Goal: Transaction & Acquisition: Purchase product/service

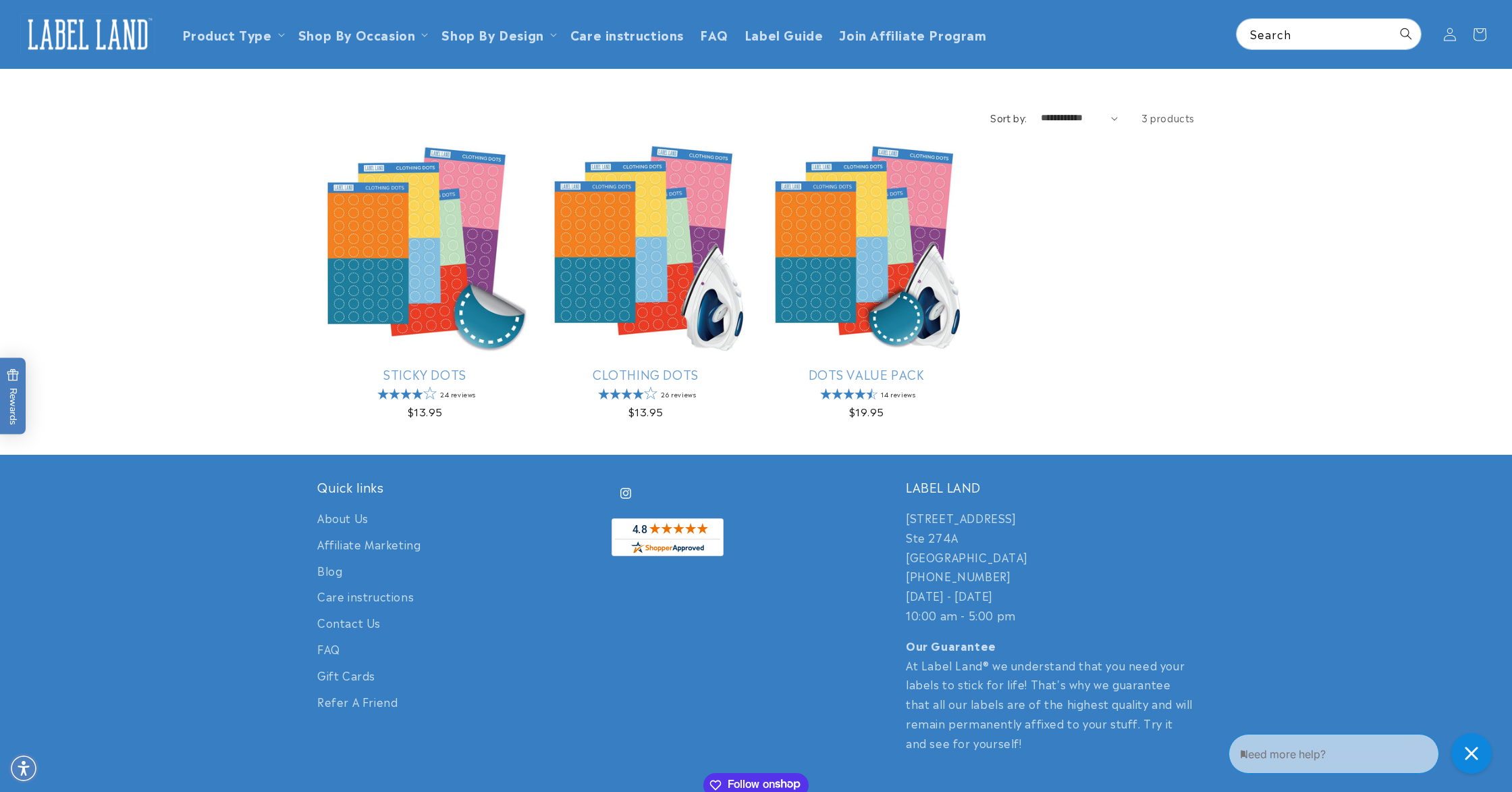
scroll to position [83, 0]
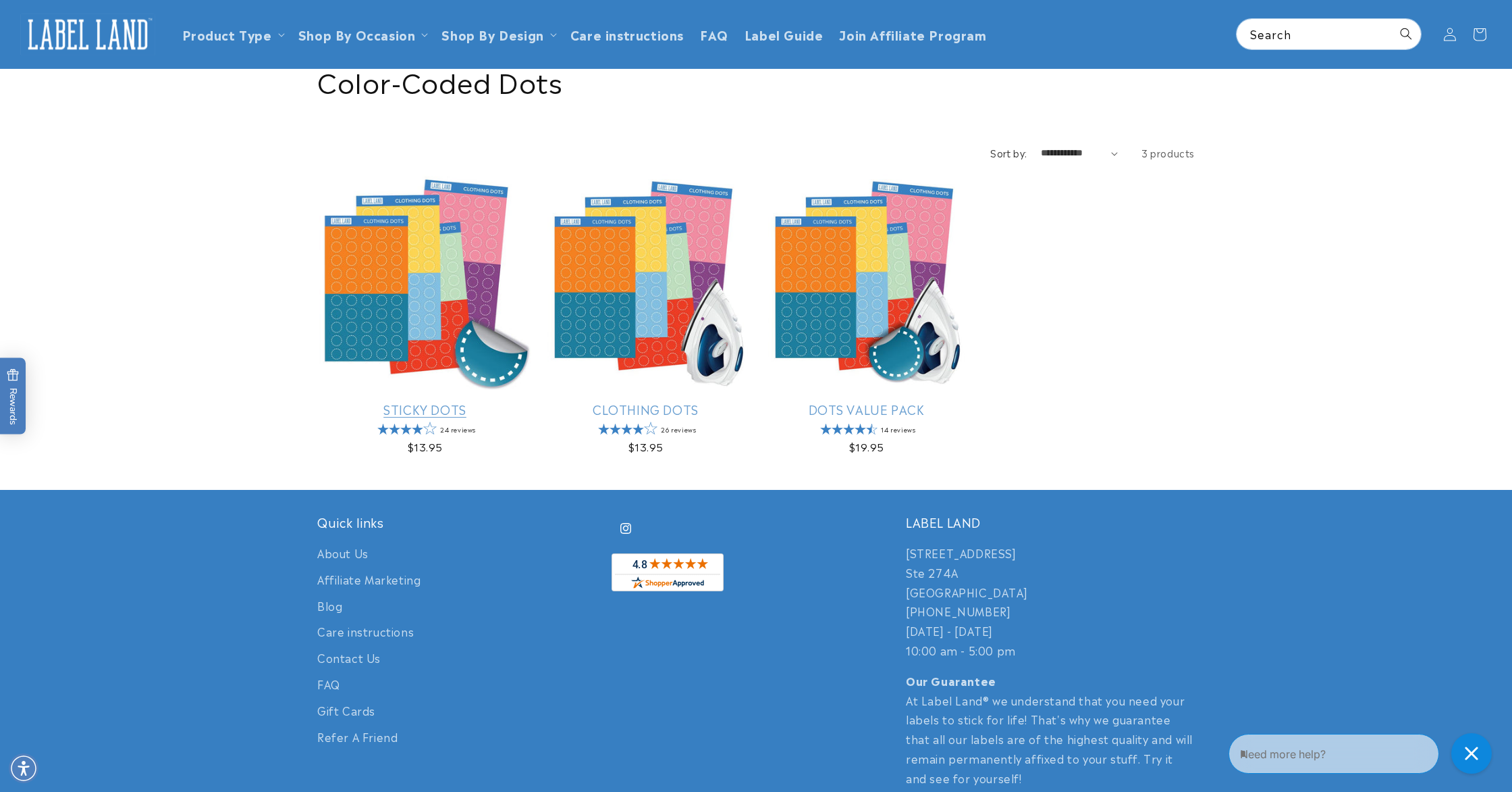
click at [412, 402] on link "Sticky Dots" at bounding box center [424, 409] width 215 height 16
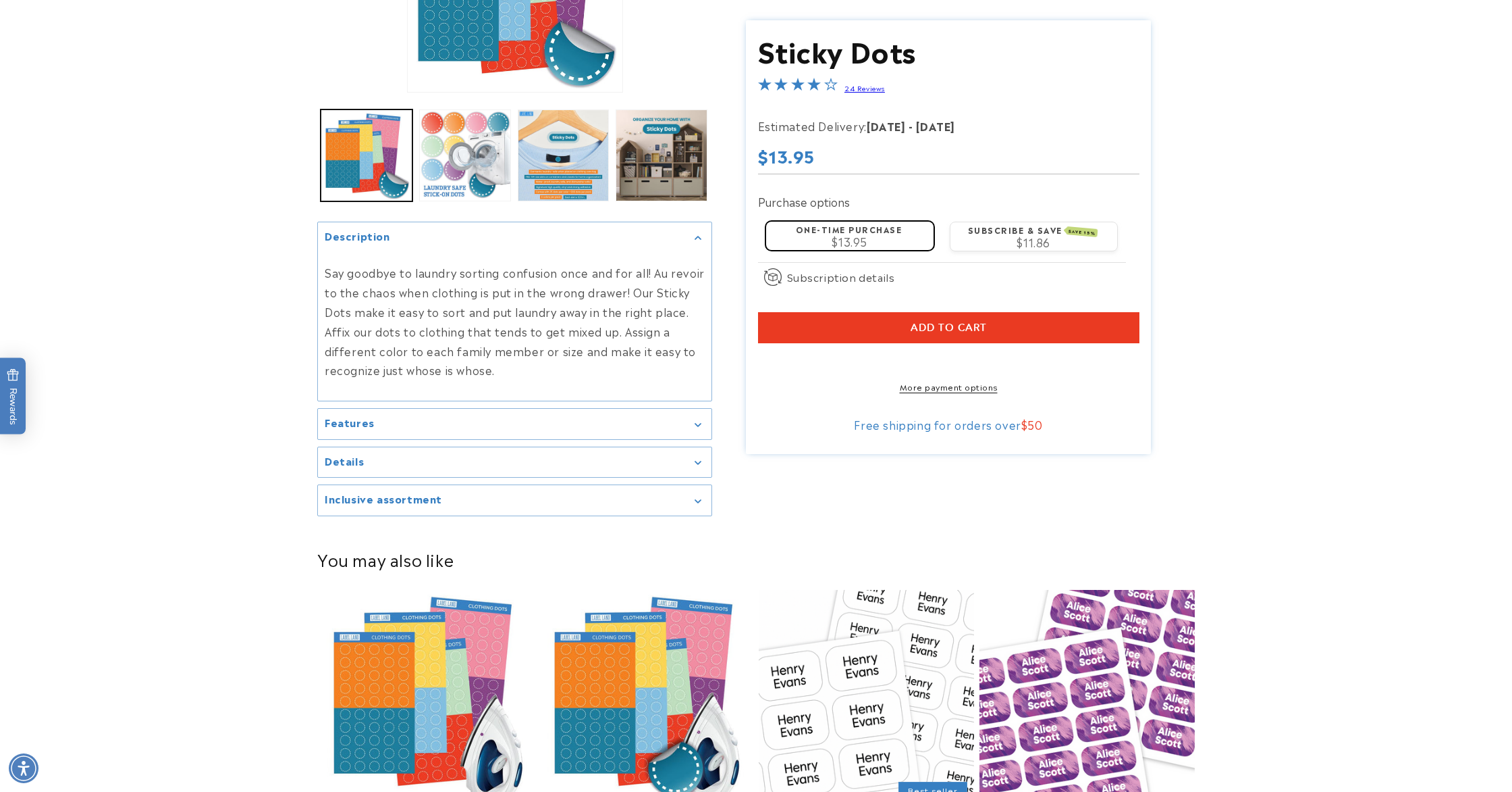
scroll to position [284, 0]
click at [708, 423] on summary "Features" at bounding box center [515, 423] width 394 height 30
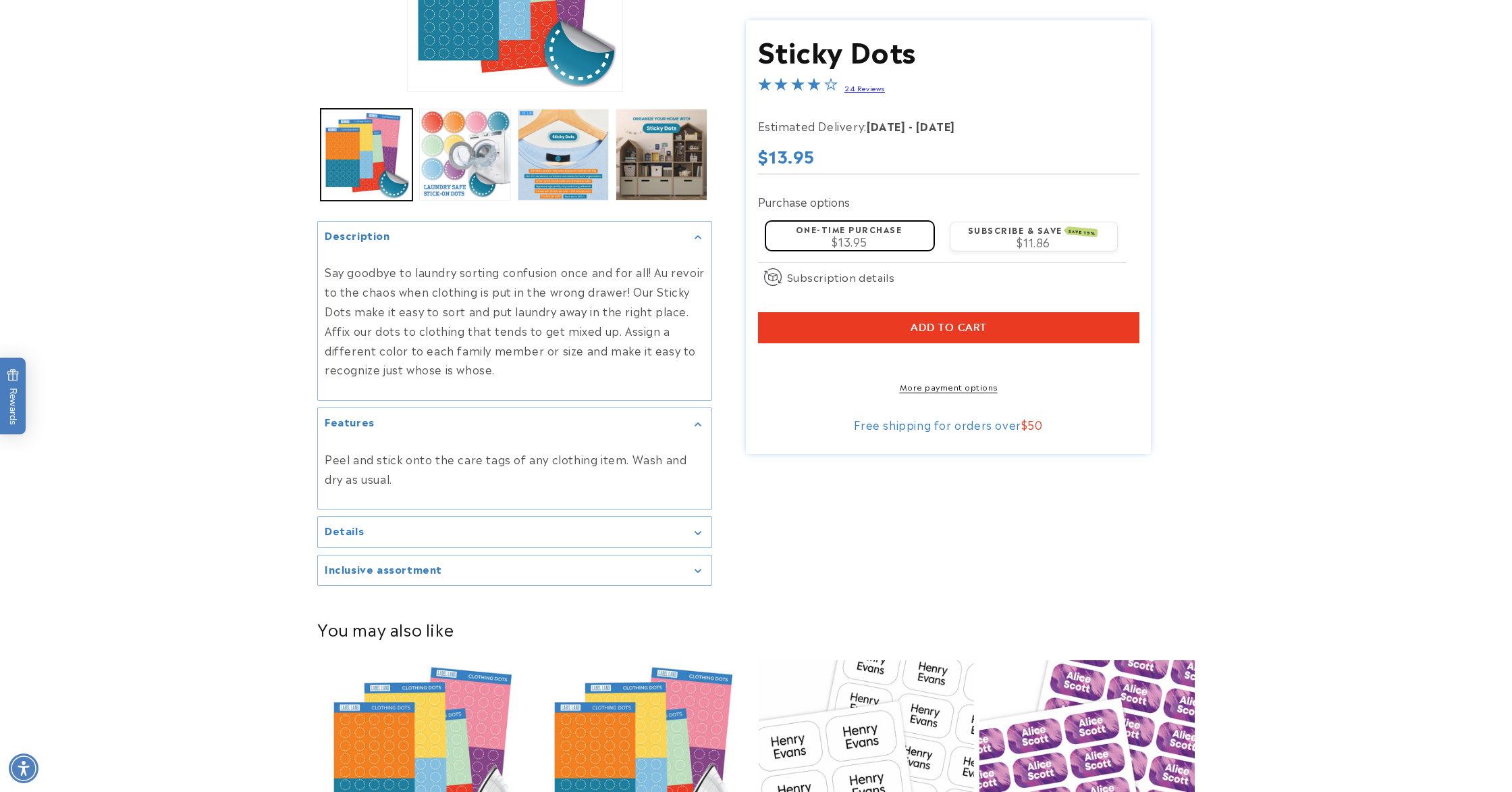
click at [696, 422] on icon "Gallery Viewer" at bounding box center [697, 424] width 6 height 4
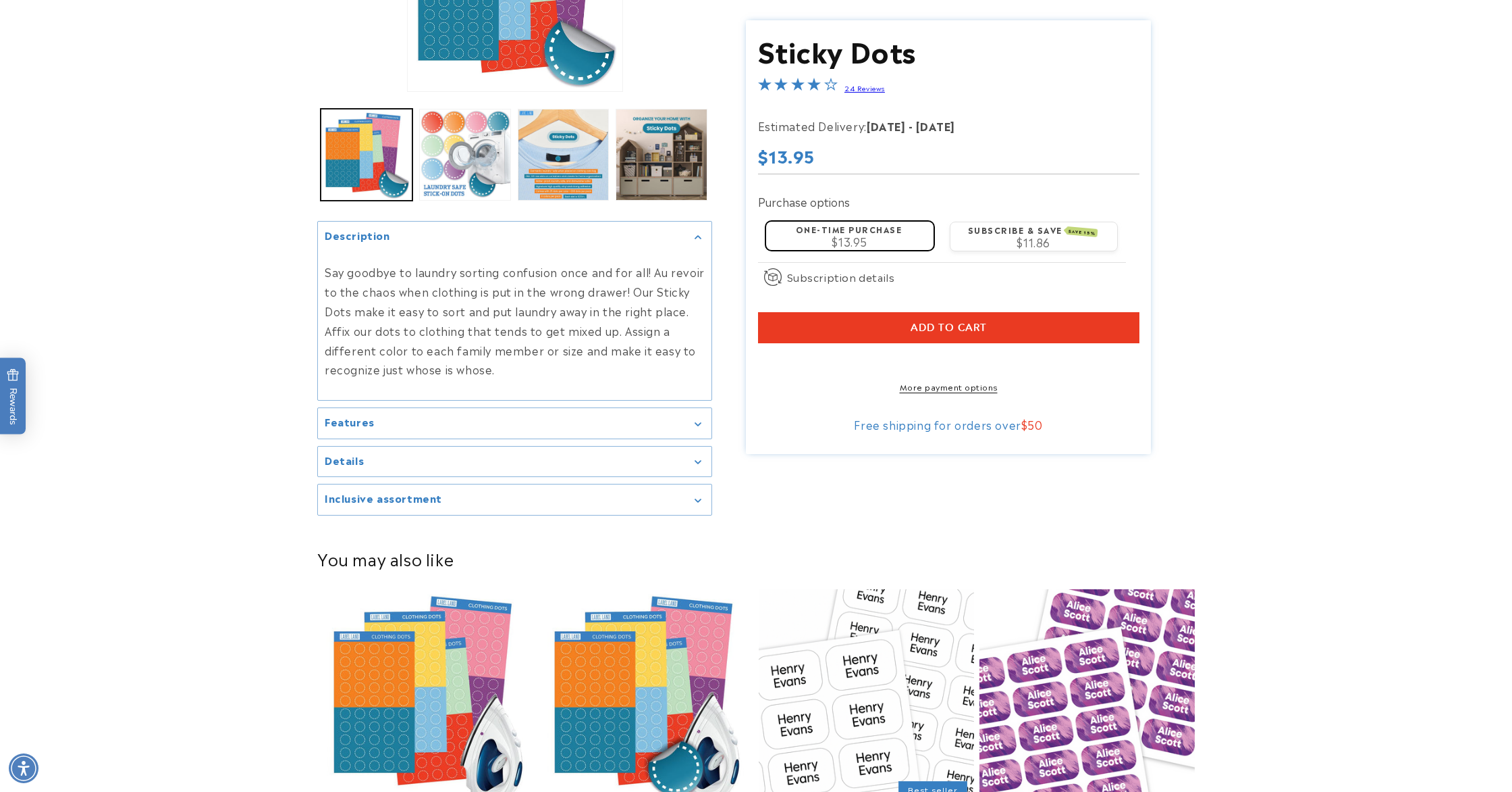
click at [696, 422] on icon "Gallery Viewer" at bounding box center [697, 424] width 6 height 4
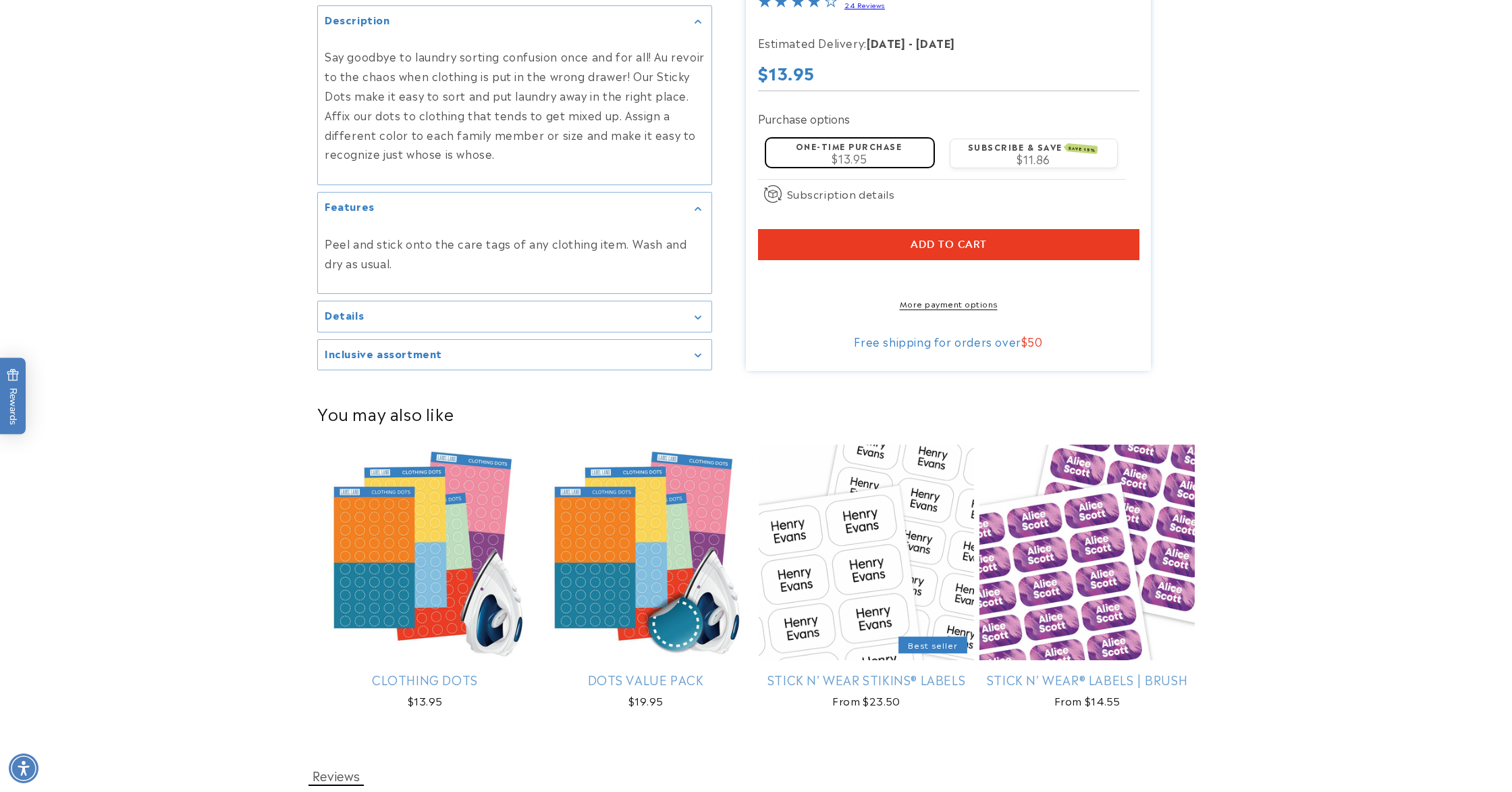
scroll to position [502, 0]
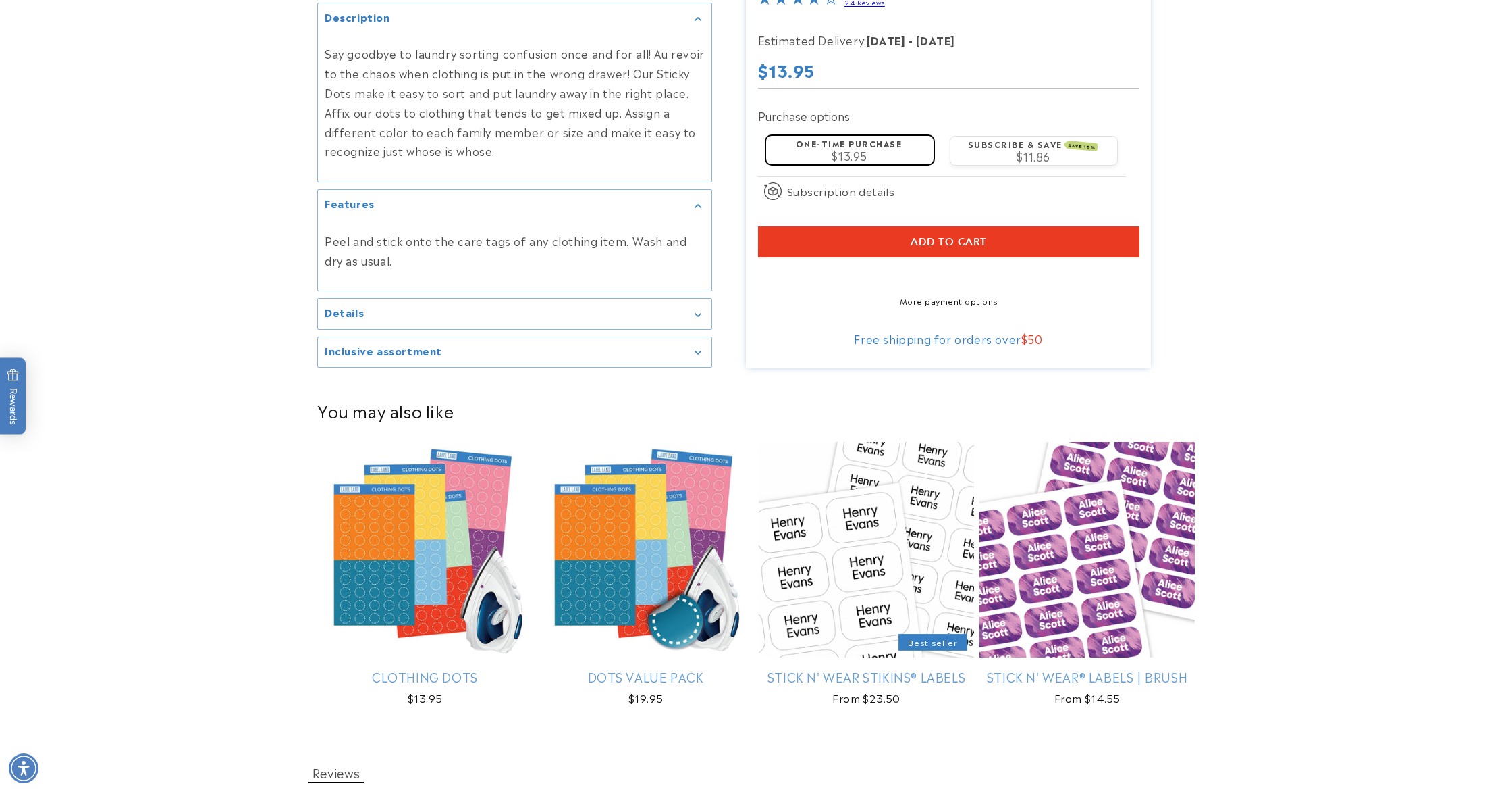
click at [689, 311] on div "Details" at bounding box center [515, 313] width 380 height 10
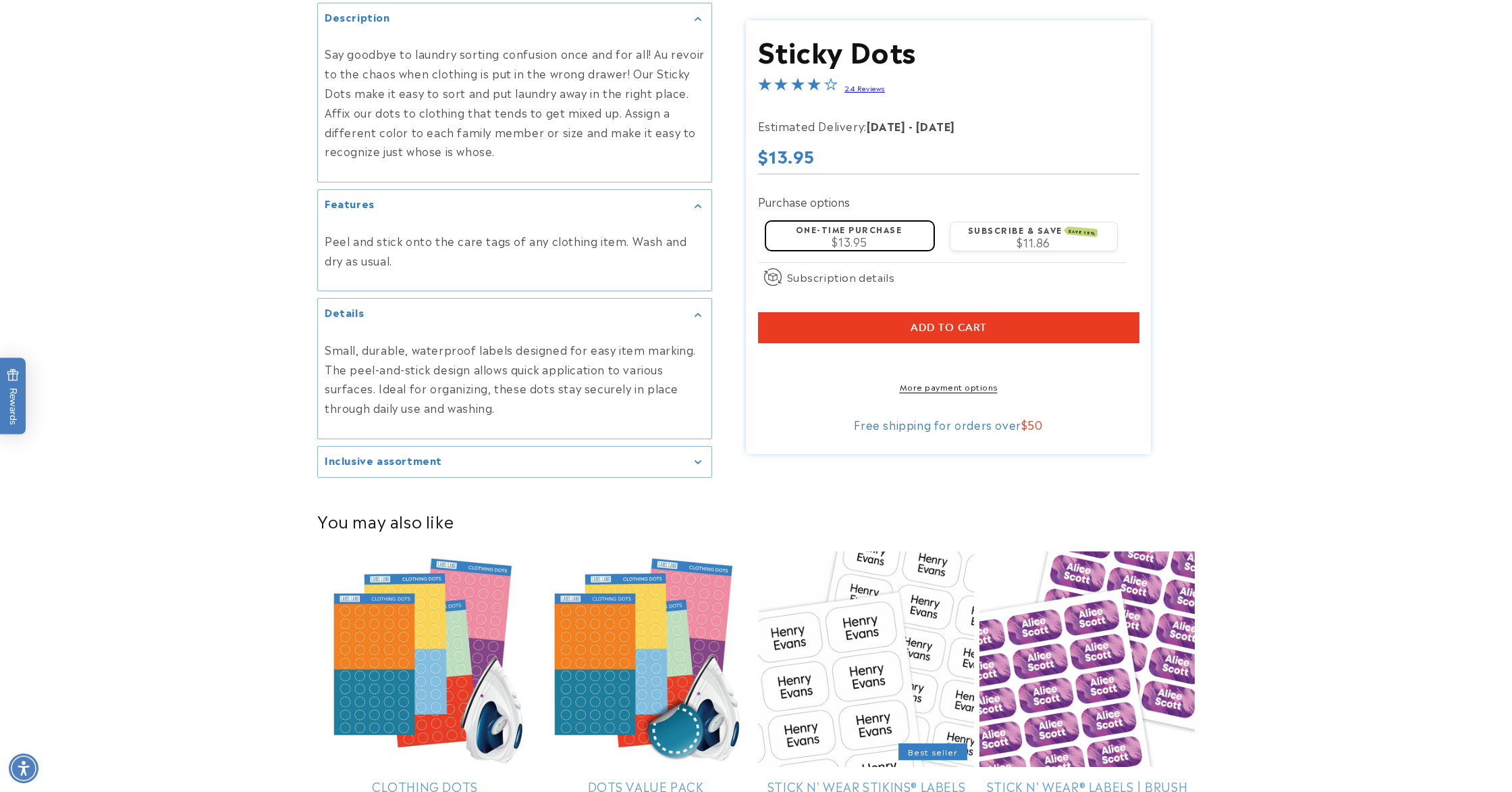
scroll to position [496, 0]
